Goal: Information Seeking & Learning: Check status

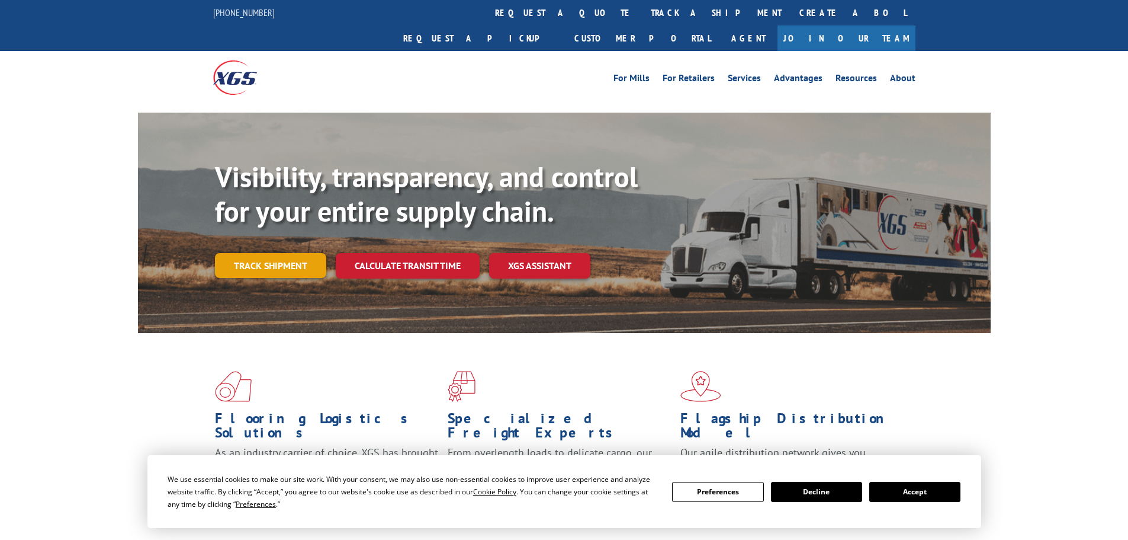
click at [274, 253] on link "Track shipment" at bounding box center [270, 265] width 111 height 25
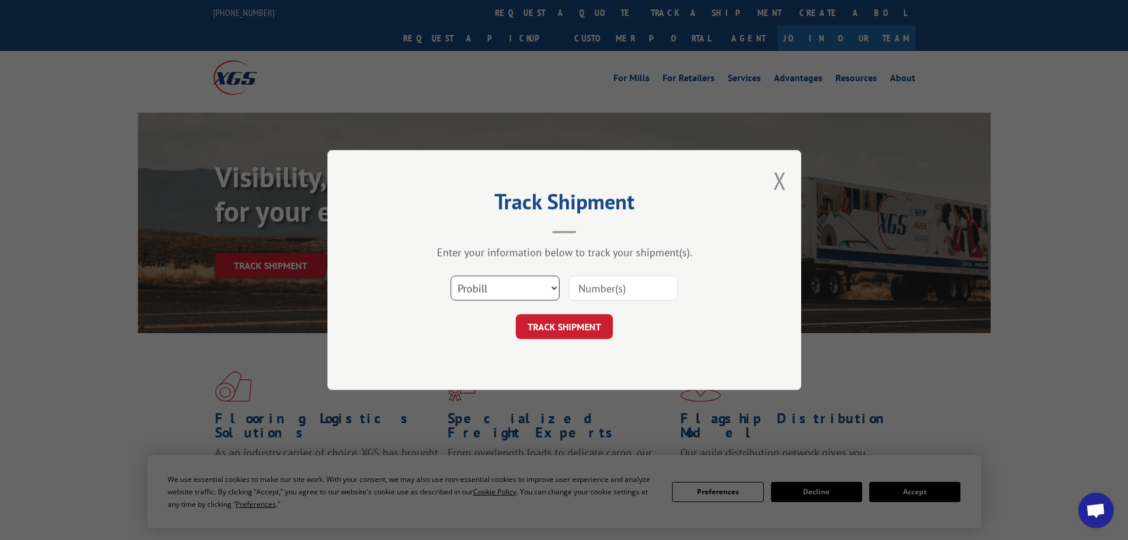
click at [530, 284] on select "Select category... Probill BOL PO" at bounding box center [505, 287] width 109 height 25
select select "bol"
click at [451, 275] on select "Select category... Probill BOL PO" at bounding box center [505, 287] width 109 height 25
click at [596, 283] on input at bounding box center [623, 287] width 109 height 25
type input "5624667"
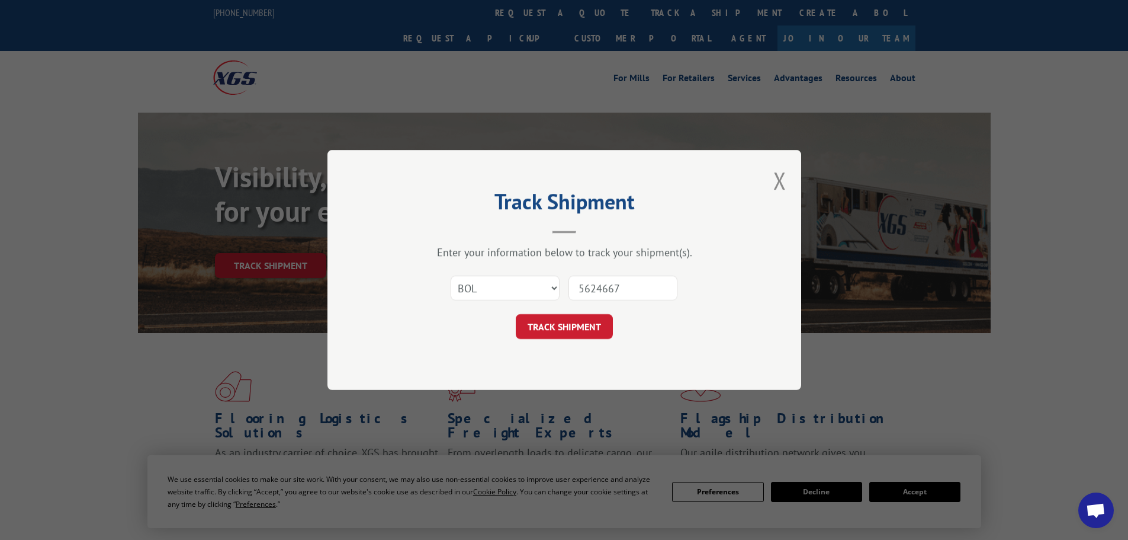
click button "TRACK SHIPMENT" at bounding box center [564, 326] width 97 height 25
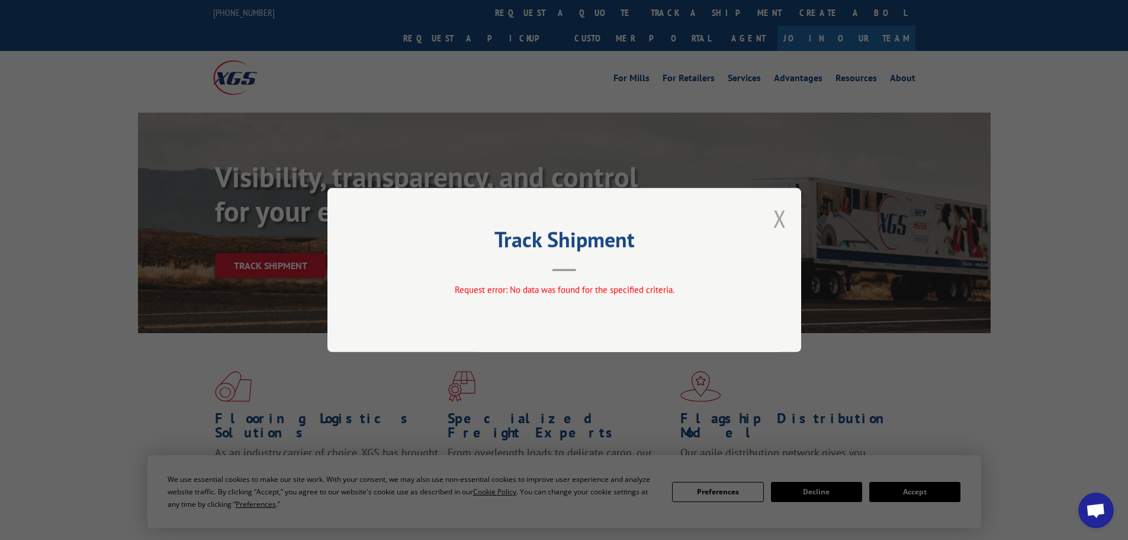
click at [779, 218] on button "Close modal" at bounding box center [779, 218] width 13 height 31
